Goal: Transaction & Acquisition: Purchase product/service

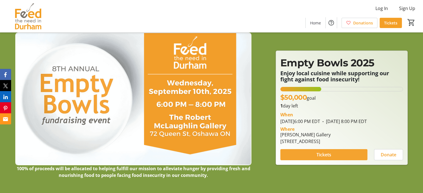
click at [327, 158] on span "Tickets" at bounding box center [324, 155] width 15 height 7
